Goal: Entertainment & Leisure: Browse casually

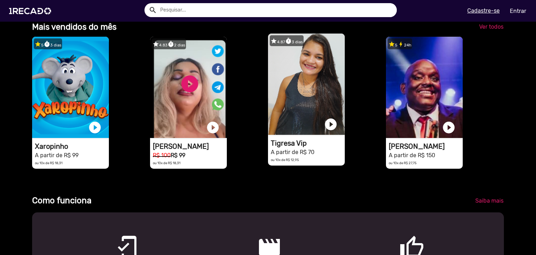
scroll to position [0, 1591]
click at [324, 105] on video "1RECADO vídeos dedicados para fãs e empresas" at bounding box center [306, 83] width 77 height 101
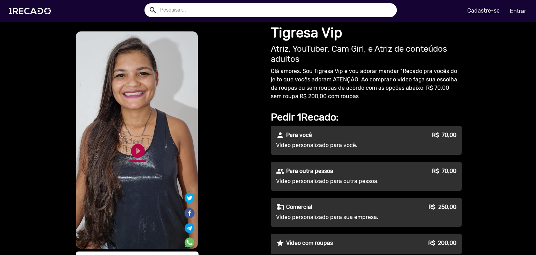
click at [129, 151] on link "play_circle_filled" at bounding box center [137, 150] width 17 height 17
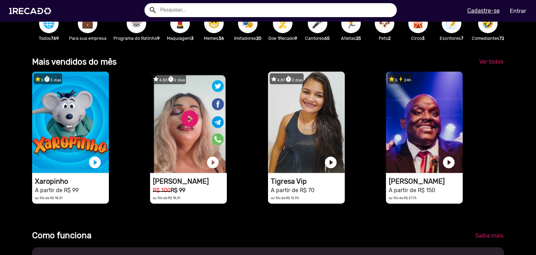
scroll to position [0, 1591]
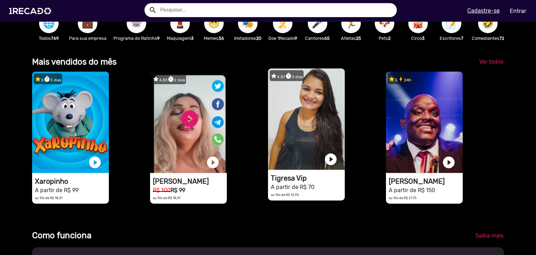
click at [298, 117] on video "1RECADO vídeos dedicados para fãs e empresas" at bounding box center [306, 118] width 77 height 101
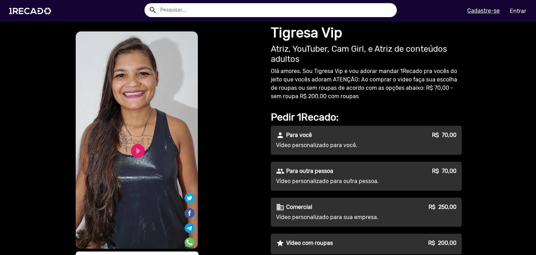
click at [143, 141] on video "S1RECADO vídeos dedicados para fãs e empresas" at bounding box center [137, 139] width 122 height 217
click at [131, 145] on link "play_circle_filled" at bounding box center [137, 150] width 17 height 17
click at [140, 148] on link "pause_circle" at bounding box center [137, 150] width 17 height 17
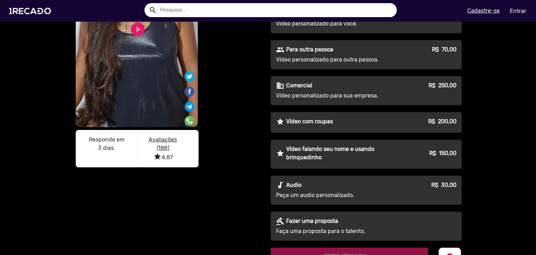
scroll to position [119, 0]
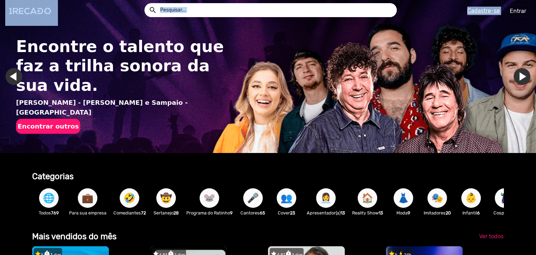
drag, startPoint x: 535, startPoint y: 21, endPoint x: 535, endPoint y: 41, distance: 19.5
click at [535, 41] on app-navigation "search help_outline search menu Cadastre-se Entrar help_outline [PERSON_NAME] s…" at bounding box center [268, 37] width 536 height 32
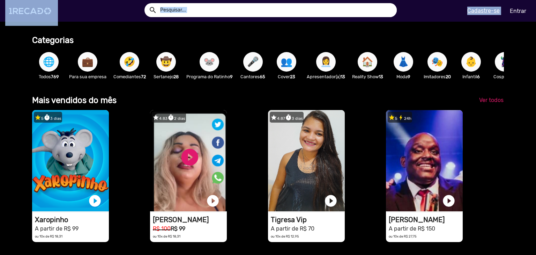
scroll to position [206, 0]
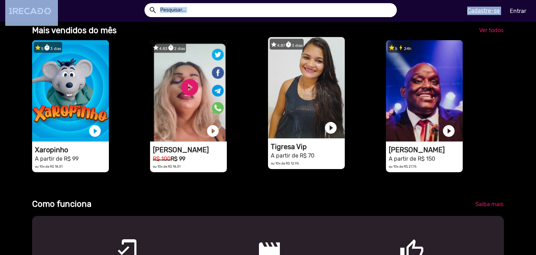
drag, startPoint x: 433, startPoint y: 127, endPoint x: 315, endPoint y: 147, distance: 120.2
click at [310, 141] on div "star 5 timer 3 dias 1RECADO vídeos dedicados para fãs e empresas play_circle_fi…" at bounding box center [268, 106] width 472 height 138
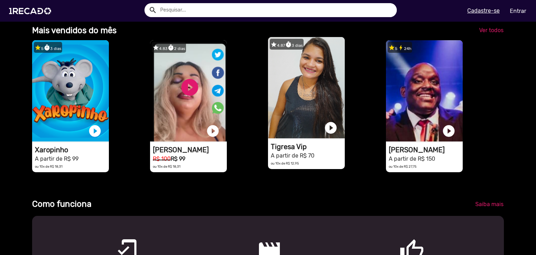
drag, startPoint x: 322, startPoint y: 158, endPoint x: 323, endPoint y: 161, distance: 3.6
click at [323, 159] on h1 "A partir de R$ 70" at bounding box center [308, 155] width 74 height 8
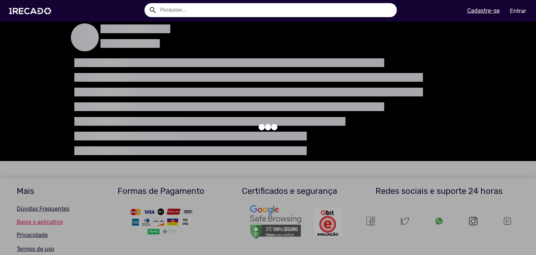
click at [316, 172] on div at bounding box center [268, 127] width 536 height 255
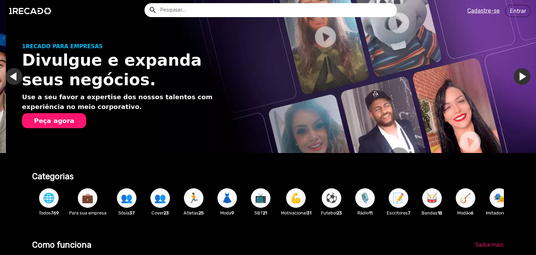
scroll to position [0, 530]
drag, startPoint x: 361, startPoint y: 202, endPoint x: 404, endPoint y: 223, distance: 48.0
click at [395, 221] on div "🌐 Todos 769 💼 Para sua empresa 👥 Sósia 37 👥 Cover 23 🏃 Atletas 25 👗 Moda 9 📺 SB…" at bounding box center [268, 201] width 472 height 40
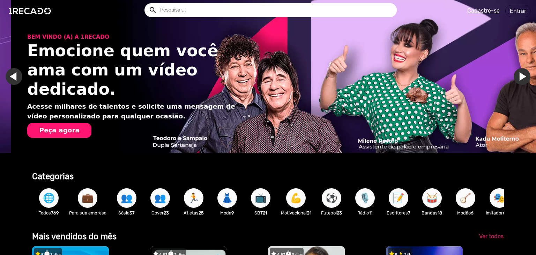
scroll to position [0, 1061]
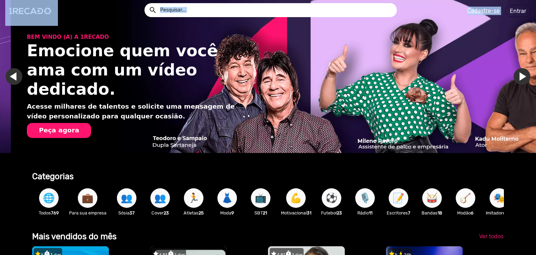
drag, startPoint x: 535, startPoint y: 18, endPoint x: 535, endPoint y: 34, distance: 15.7
click at [535, 34] on app-navigation "search help_outline search menu Cadastre-se Entrar help_outline [PERSON_NAME] s…" at bounding box center [268, 37] width 536 height 32
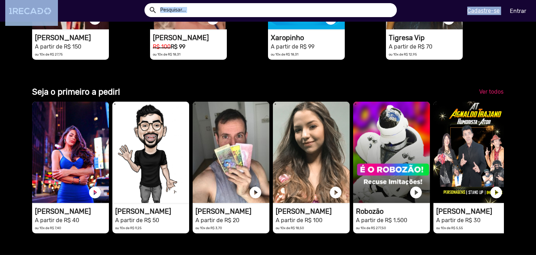
scroll to position [1571, 0]
